Goal: Navigation & Orientation: Find specific page/section

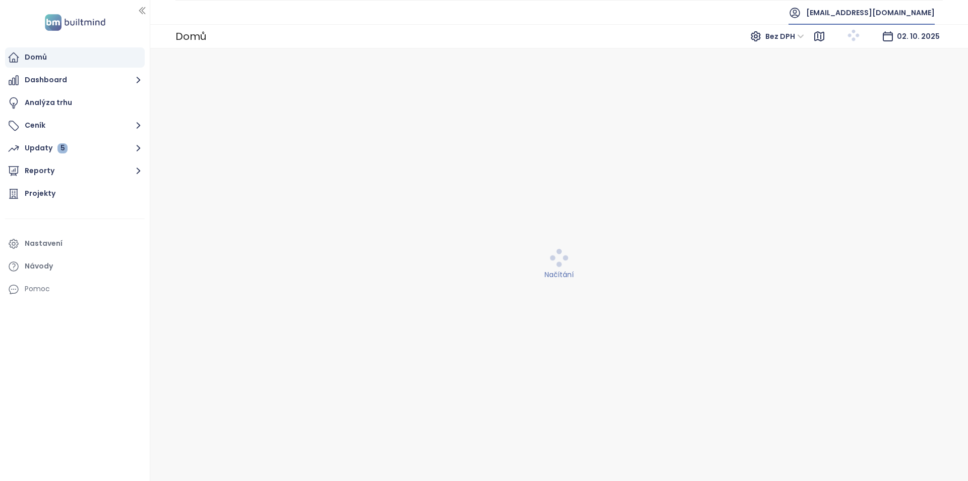
click at [915, 20] on span "[EMAIL_ADDRESS][DOMAIN_NAME]" at bounding box center [870, 13] width 129 height 24
click at [909, 39] on span "Odhlásit se" at bounding box center [911, 41] width 39 height 10
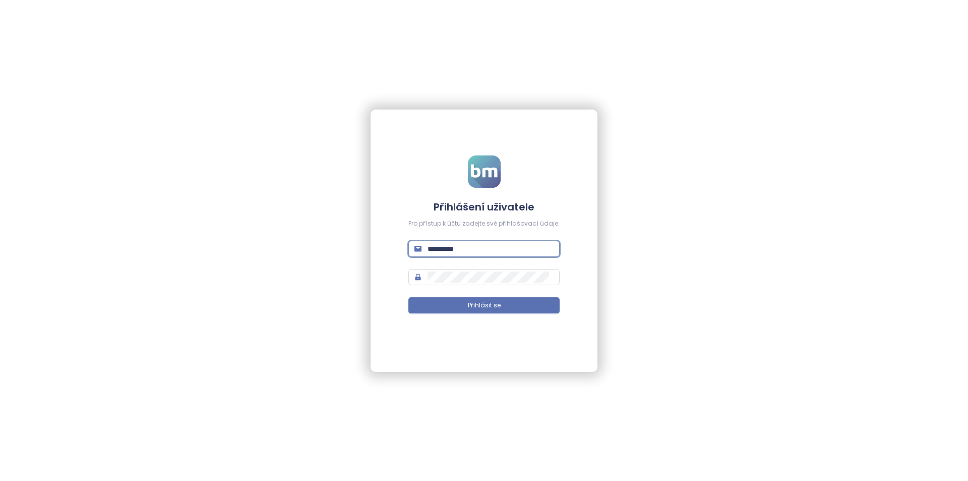
click at [523, 247] on input "**********" at bounding box center [491, 248] width 126 height 11
type input "**********"
click at [409, 297] on button "Přihlásit se" at bounding box center [484, 305] width 151 height 16
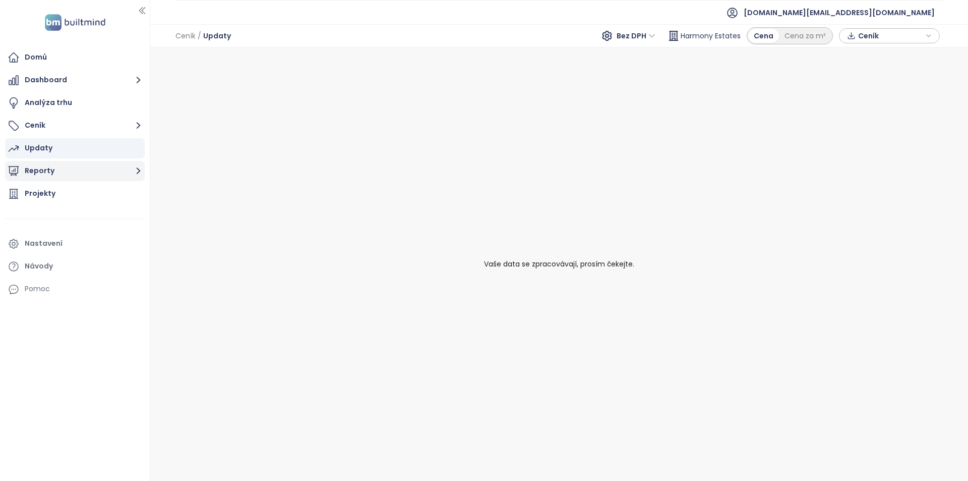
drag, startPoint x: 98, startPoint y: 185, endPoint x: 98, endPoint y: 173, distance: 11.1
click at [98, 184] on div "Projekty" at bounding box center [75, 194] width 140 height 20
click at [98, 173] on button "Reporty" at bounding box center [75, 171] width 140 height 20
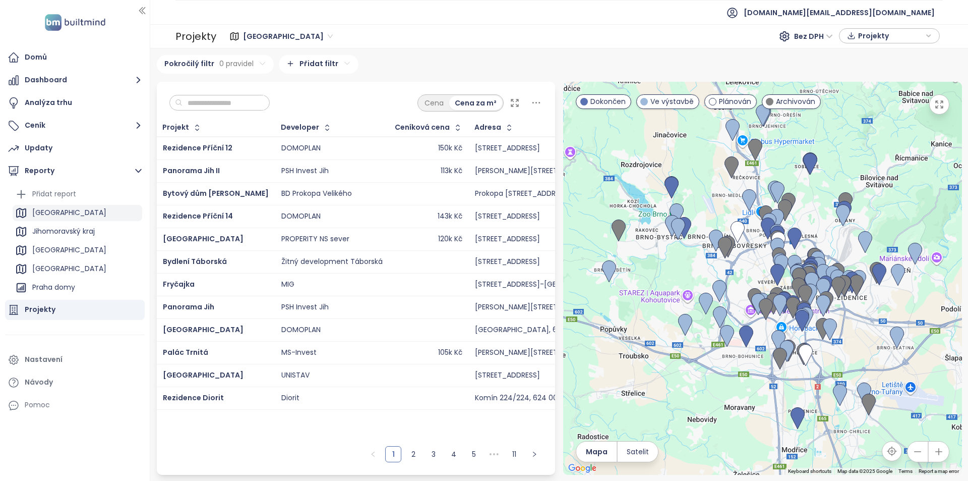
click at [102, 207] on div "[GEOGRAPHIC_DATA]" at bounding box center [78, 213] width 130 height 16
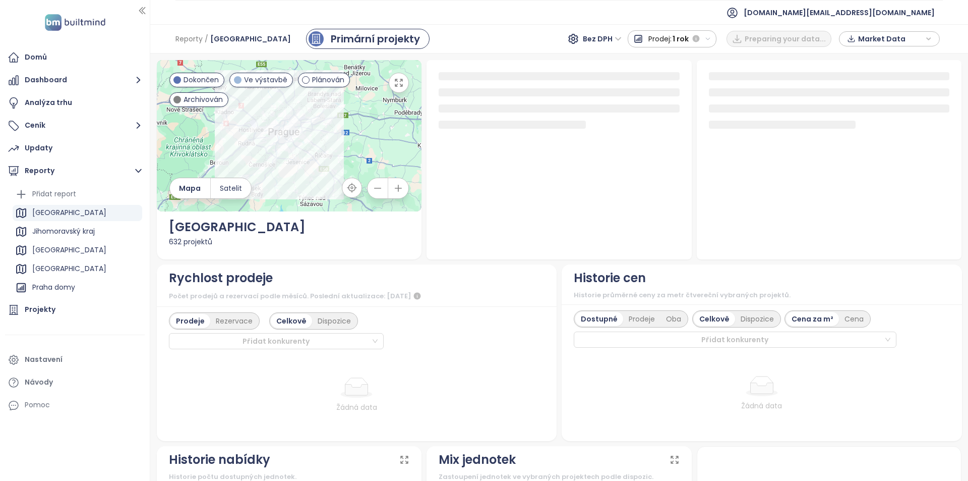
click at [689, 39] on span "1 rok" at bounding box center [681, 39] width 16 height 18
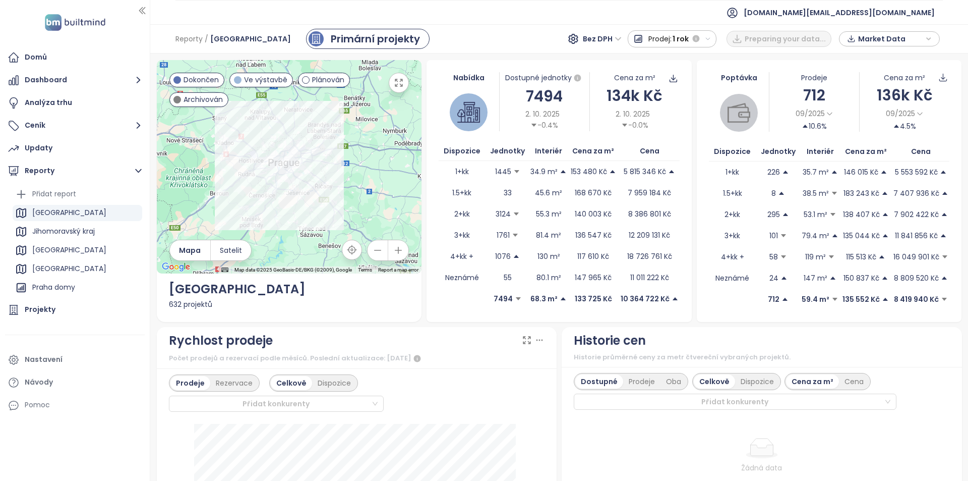
click at [501, 31] on div "Reporty / Praha Primární projekty Bez DPH Prodej: 1 rok Preparing your data... …" at bounding box center [559, 38] width 818 height 29
click at [665, 37] on span "Bez DPH" at bounding box center [669, 38] width 39 height 15
click at [670, 54] on div "S DPH" at bounding box center [672, 58] width 31 height 11
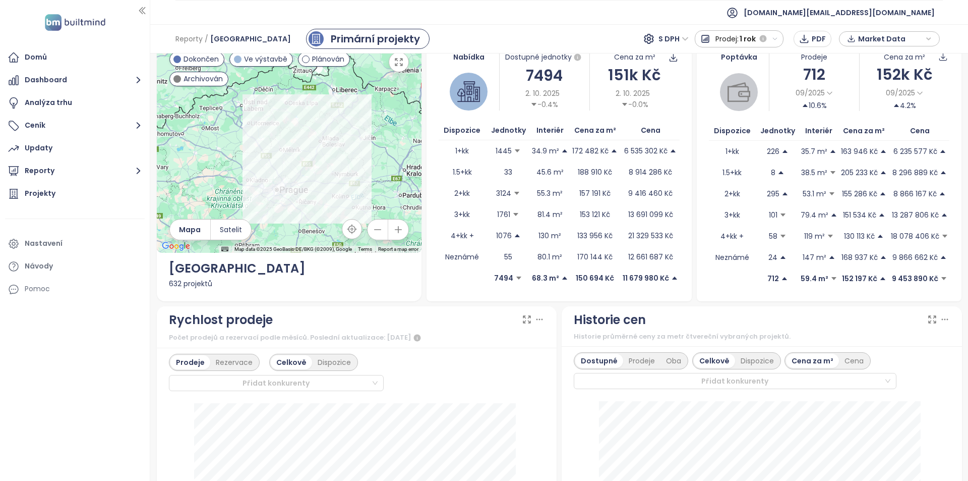
scroll to position [50, 0]
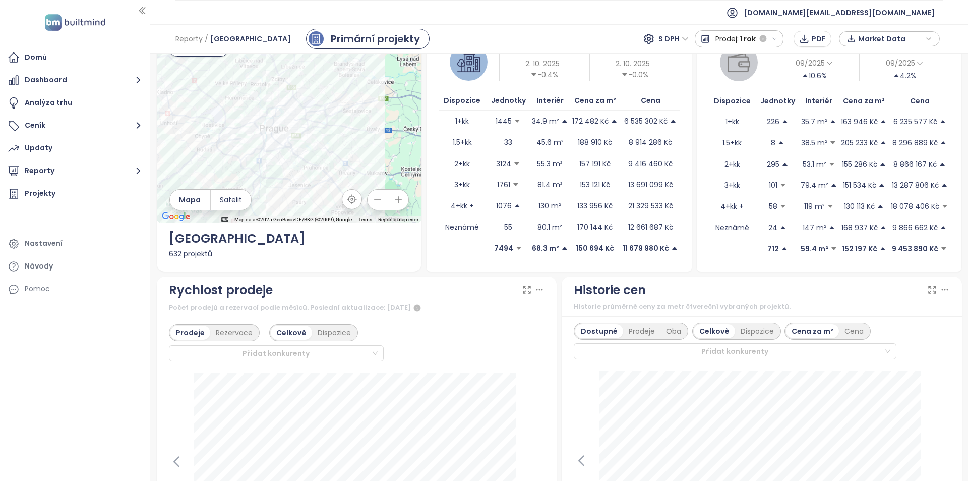
drag, startPoint x: 292, startPoint y: 170, endPoint x: 315, endPoint y: 227, distance: 61.8
click at [315, 227] on div "← Move left → Move right ↑ Move up ↓ Move down + Zoom in - Zoom out Home Jump l…" at bounding box center [289, 141] width 265 height 262
click at [323, 269] on div "← Move left → Move right ↑ Move up ↓ Move down + Zoom in - Zoom out Home Jump l…" at bounding box center [289, 141] width 265 height 262
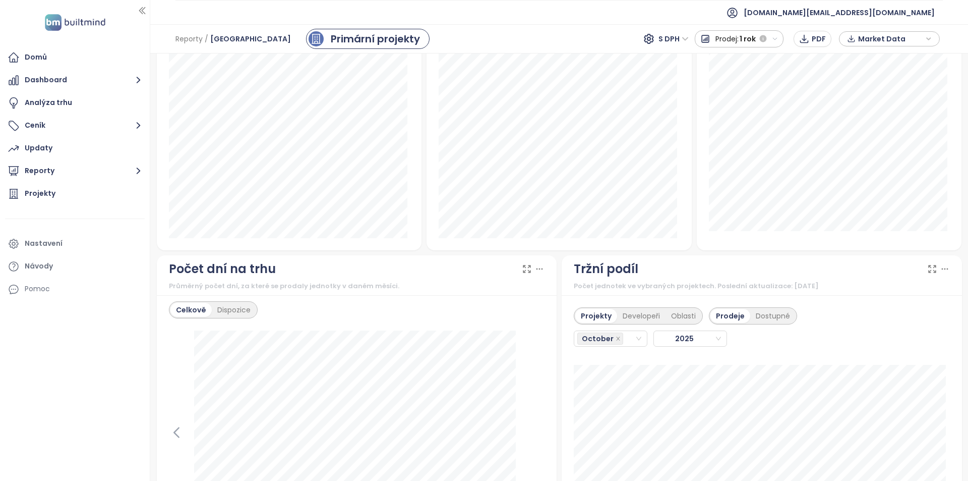
scroll to position [0, 0]
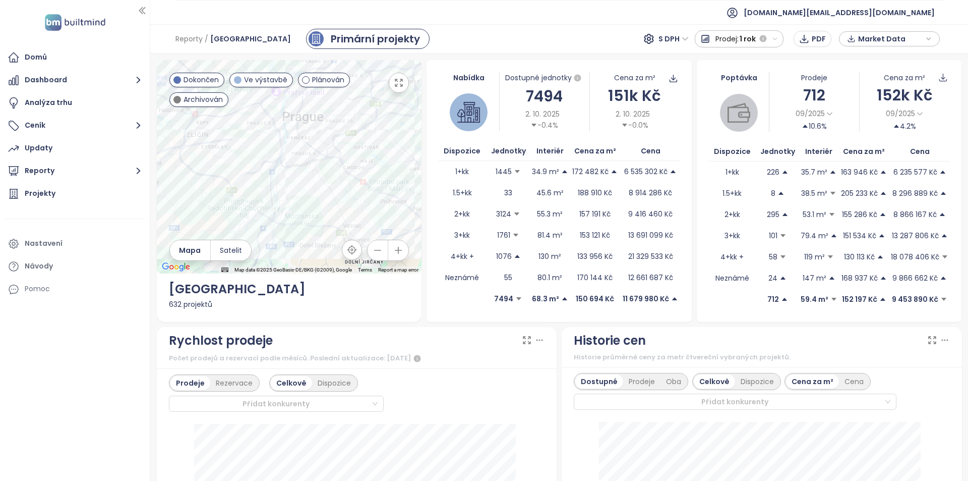
drag, startPoint x: 302, startPoint y: 230, endPoint x: 408, endPoint y: 223, distance: 106.1
click at [408, 223] on div at bounding box center [289, 166] width 265 height 213
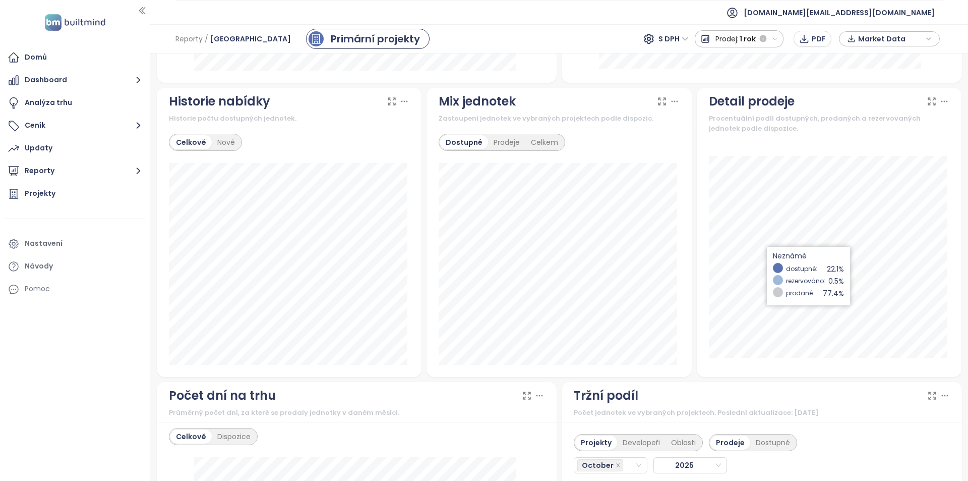
scroll to position [908, 0]
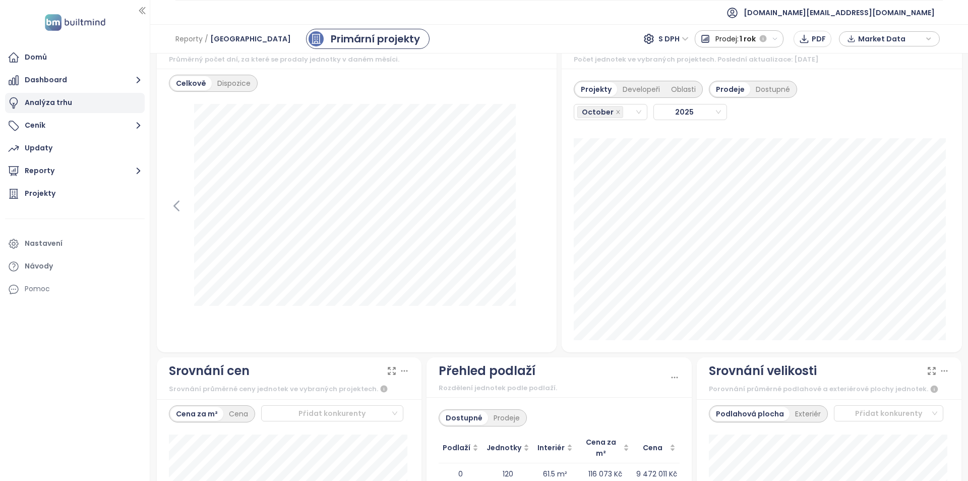
click at [44, 98] on div "Analýza trhu" at bounding box center [48, 102] width 47 height 13
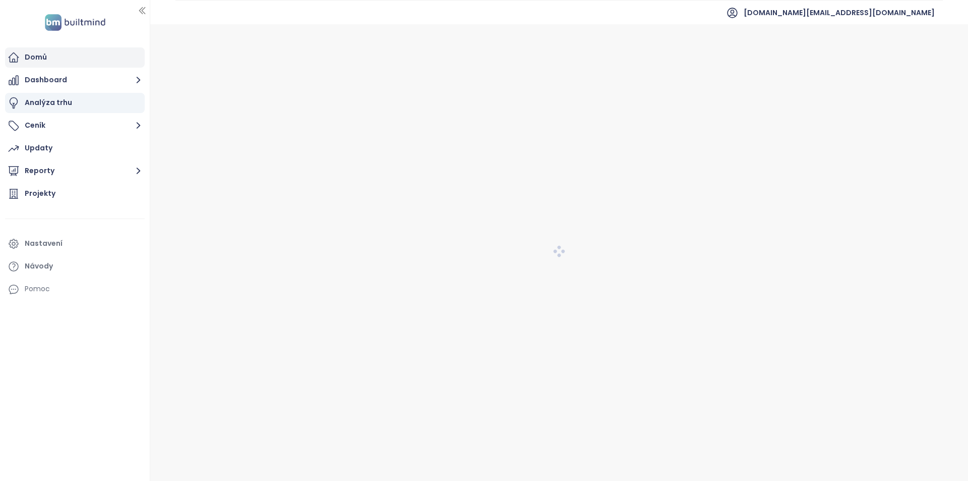
click at [64, 63] on div "Domů" at bounding box center [75, 57] width 140 height 20
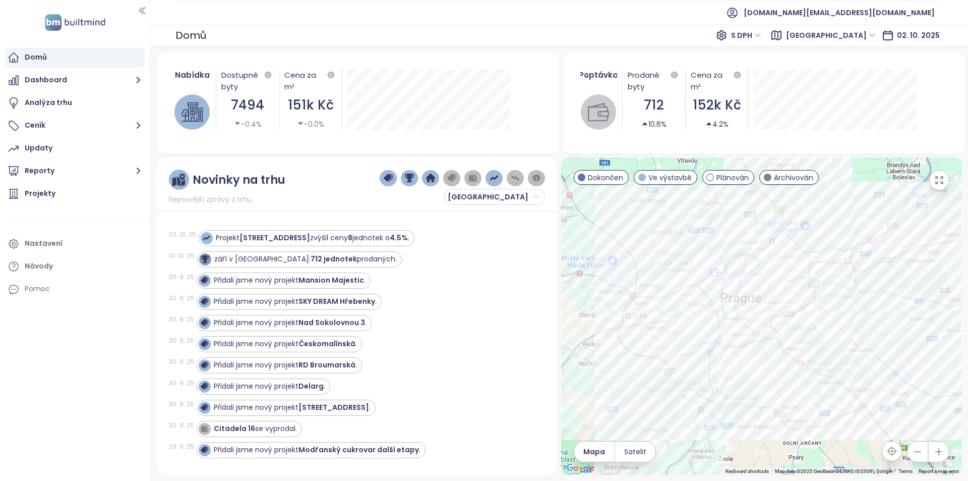
click at [63, 91] on ul "Domů Dashboard Analýza trhu Ceník Updaty Reporty Projekty Nastavení Návody Pomoc" at bounding box center [75, 173] width 140 height 252
click at [63, 84] on button "Dashboard" at bounding box center [75, 80] width 140 height 20
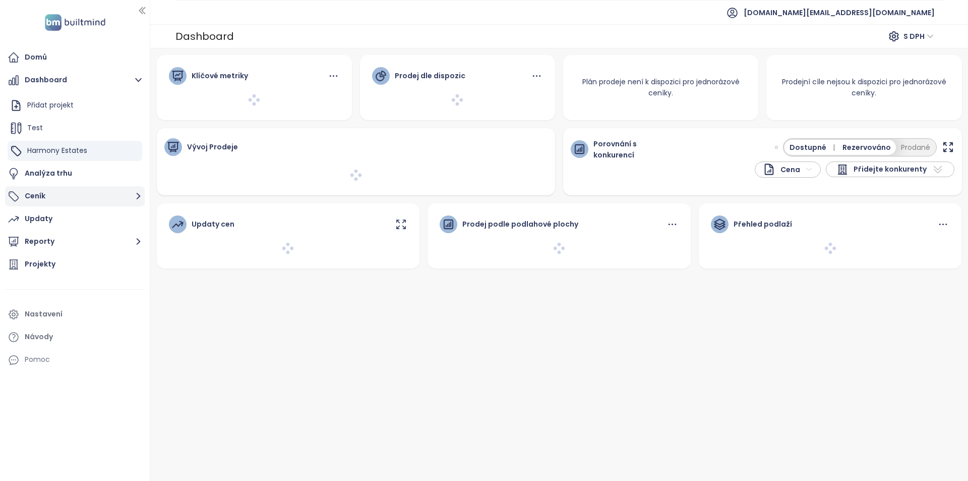
click at [65, 201] on button "Ceník" at bounding box center [75, 196] width 140 height 20
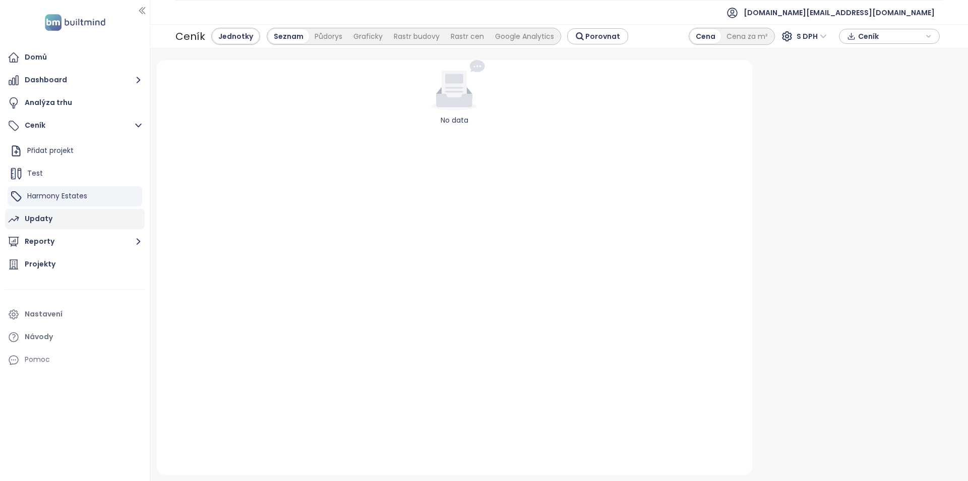
click at [60, 219] on div "Updaty" at bounding box center [75, 219] width 140 height 20
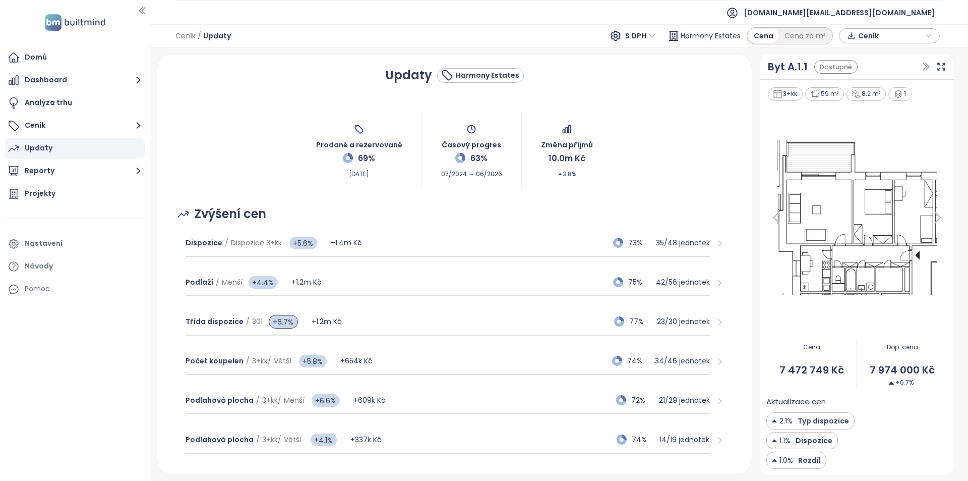
click at [64, 154] on div "Updaty" at bounding box center [75, 148] width 140 height 20
click at [63, 171] on button "Reporty" at bounding box center [75, 171] width 140 height 20
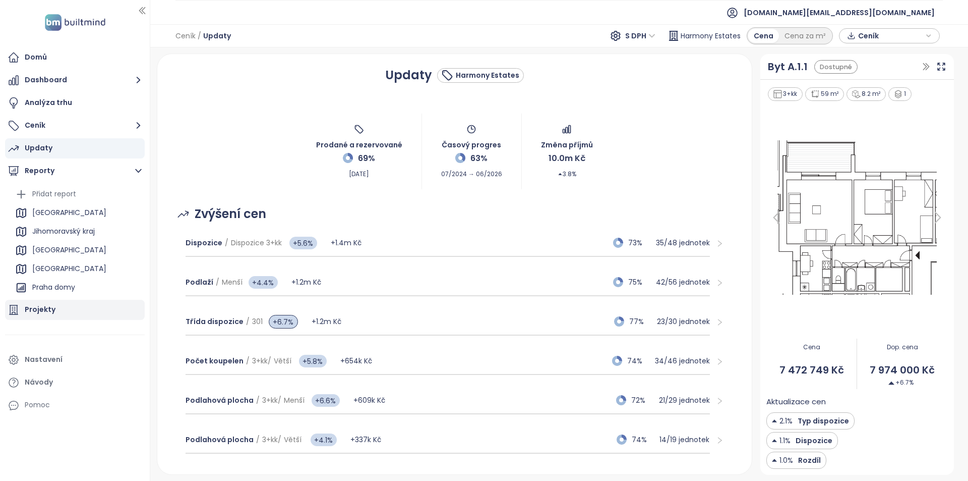
click at [69, 312] on div "Projekty" at bounding box center [75, 310] width 140 height 20
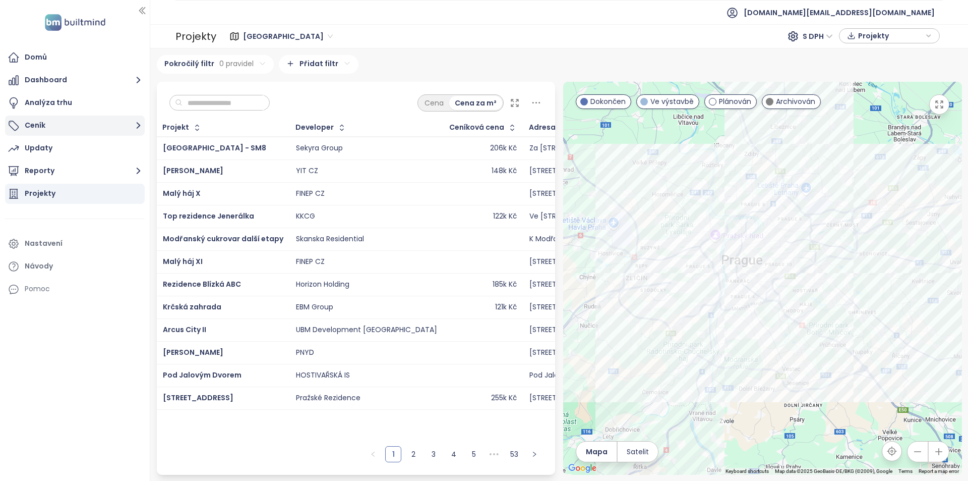
click at [53, 131] on button "Ceník" at bounding box center [75, 125] width 140 height 20
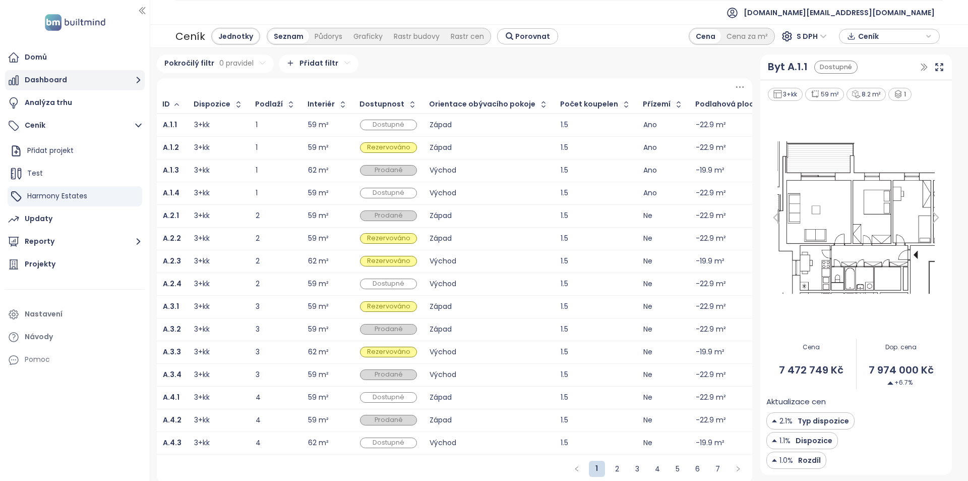
click at [76, 79] on button "Dashboard" at bounding box center [75, 80] width 140 height 20
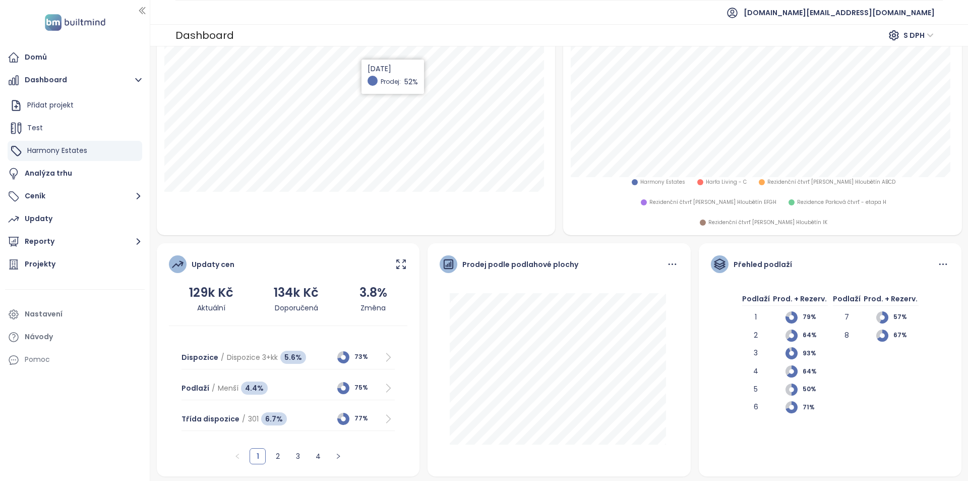
scroll to position [240, 0]
click at [60, 241] on button "Reporty" at bounding box center [75, 241] width 140 height 20
